Goal: Find specific page/section: Find specific page/section

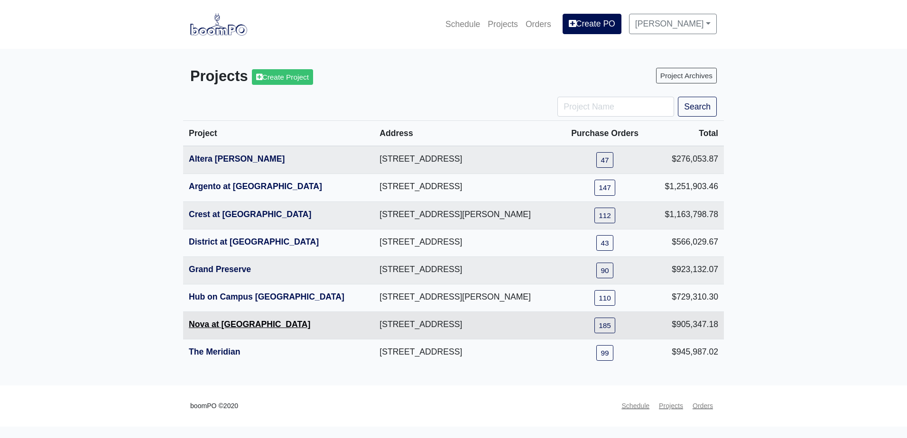
click at [214, 322] on link "Nova at [GEOGRAPHIC_DATA]" at bounding box center [249, 324] width 121 height 9
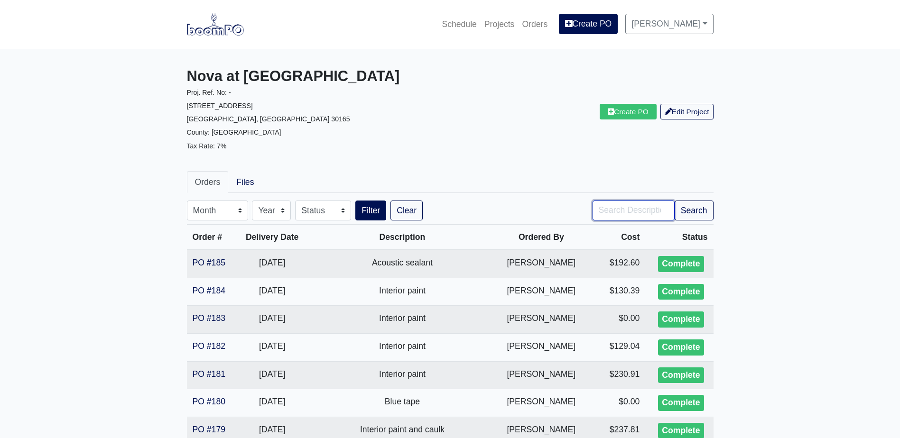
click at [598, 201] on input "Search" at bounding box center [633, 211] width 82 height 20
type input "exterior paint"
click at [355, 201] on button "Filter" at bounding box center [370, 211] width 31 height 20
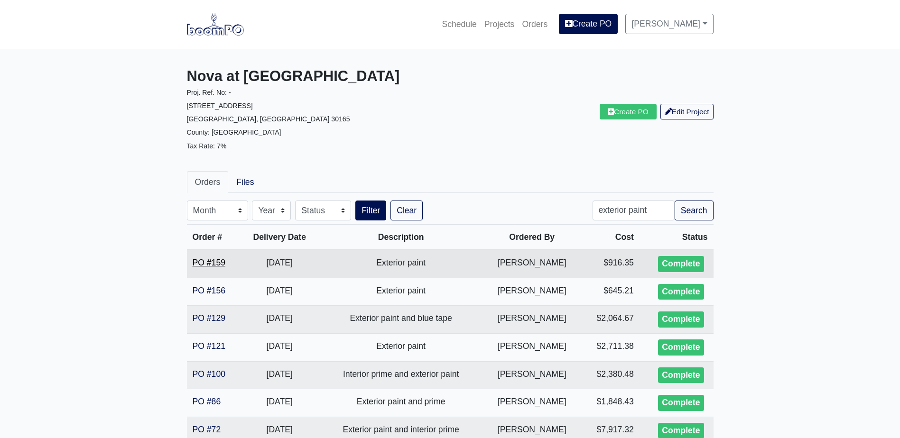
click at [224, 261] on link "PO #159" at bounding box center [209, 262] width 33 height 9
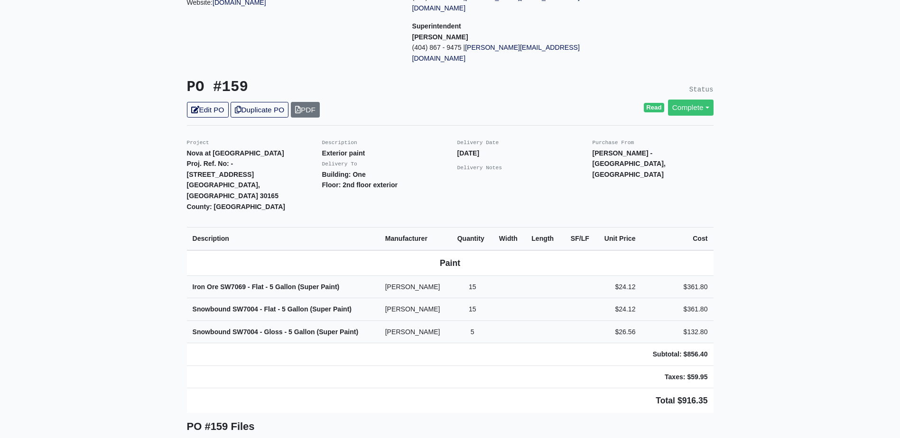
scroll to position [142, 0]
